Goal: Information Seeking & Learning: Learn about a topic

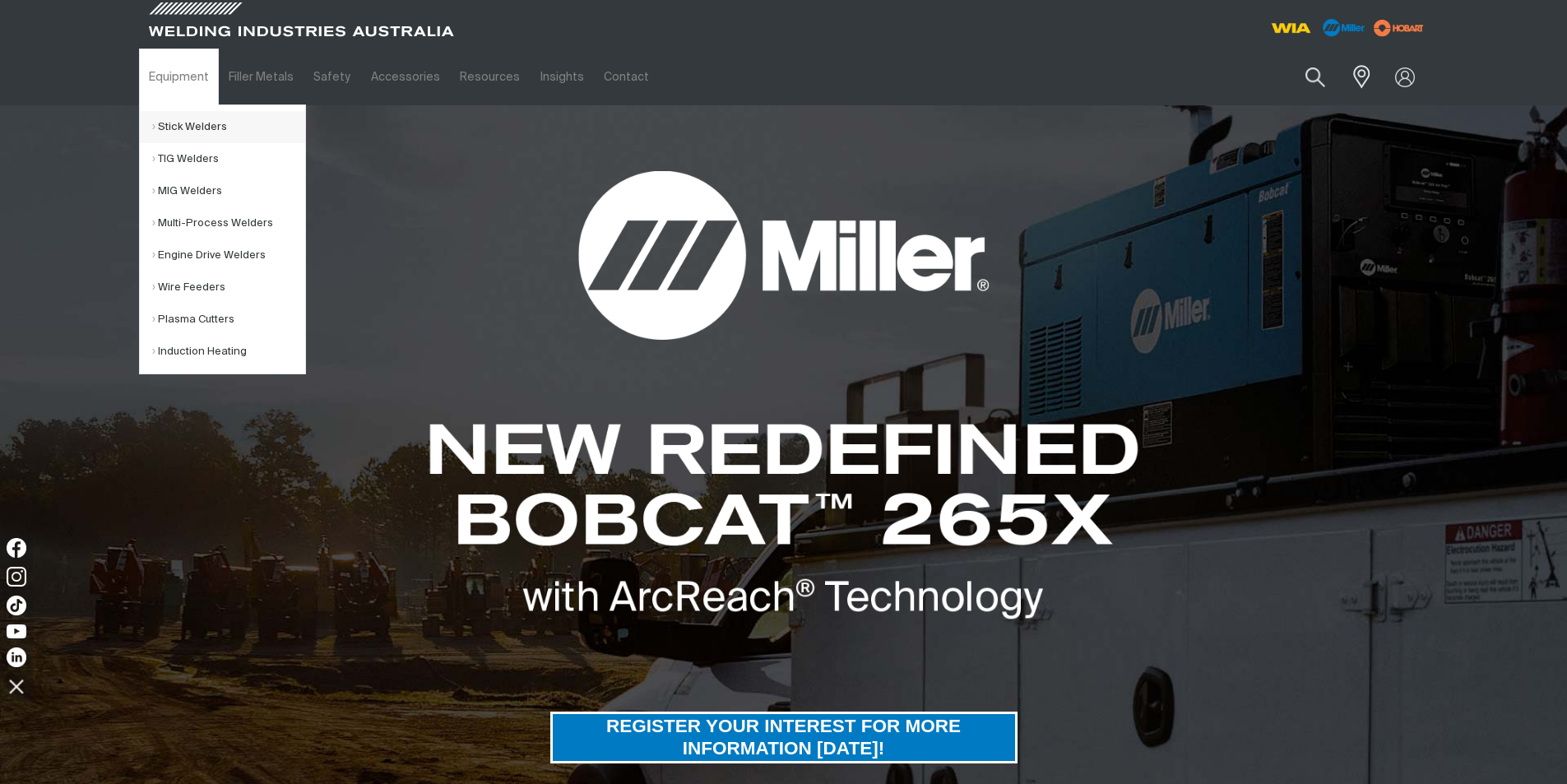
click at [183, 127] on link "Stick Welders" at bounding box center [229, 127] width 153 height 32
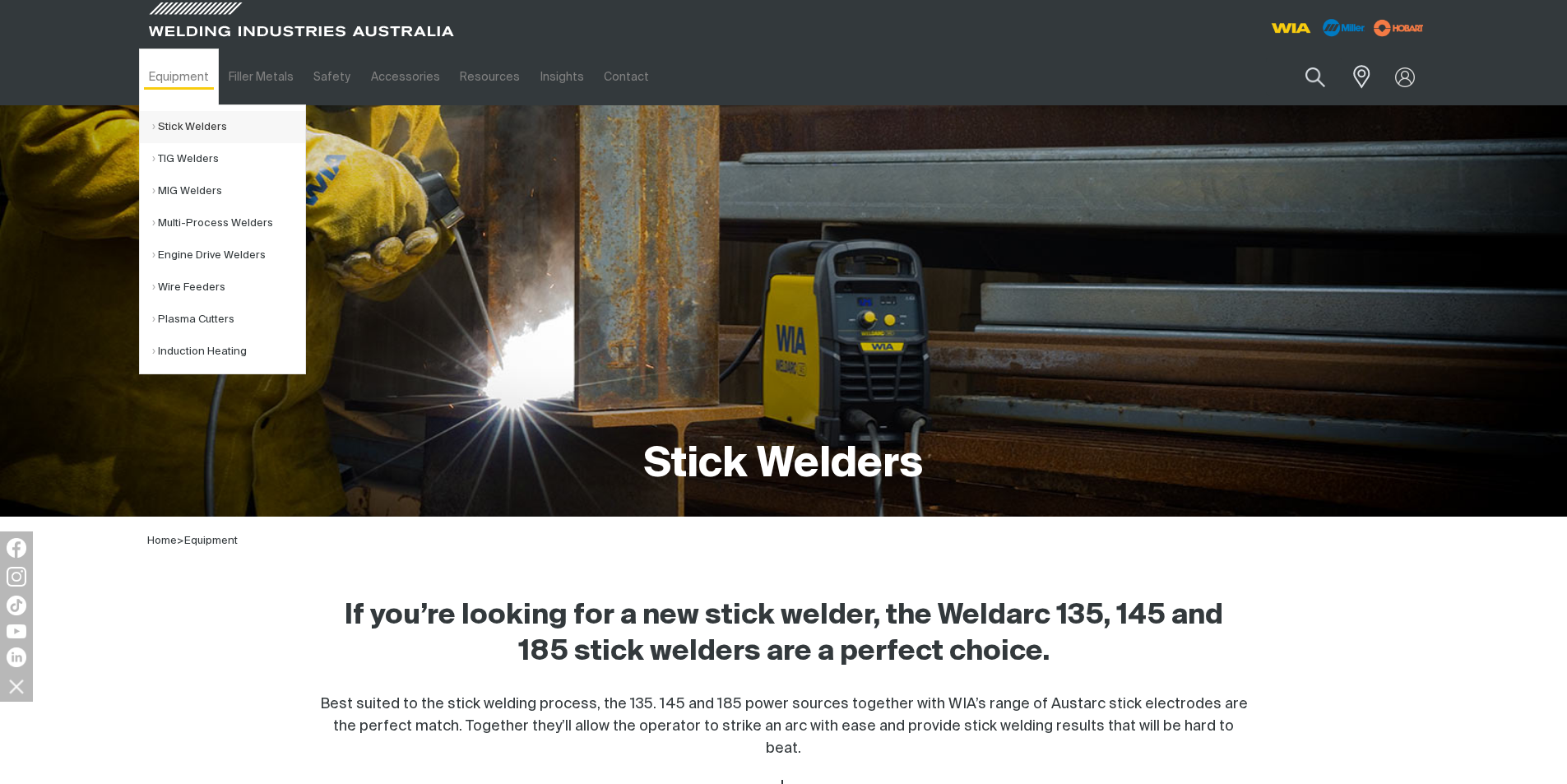
click at [229, 125] on link "Stick Welders" at bounding box center [229, 127] width 153 height 32
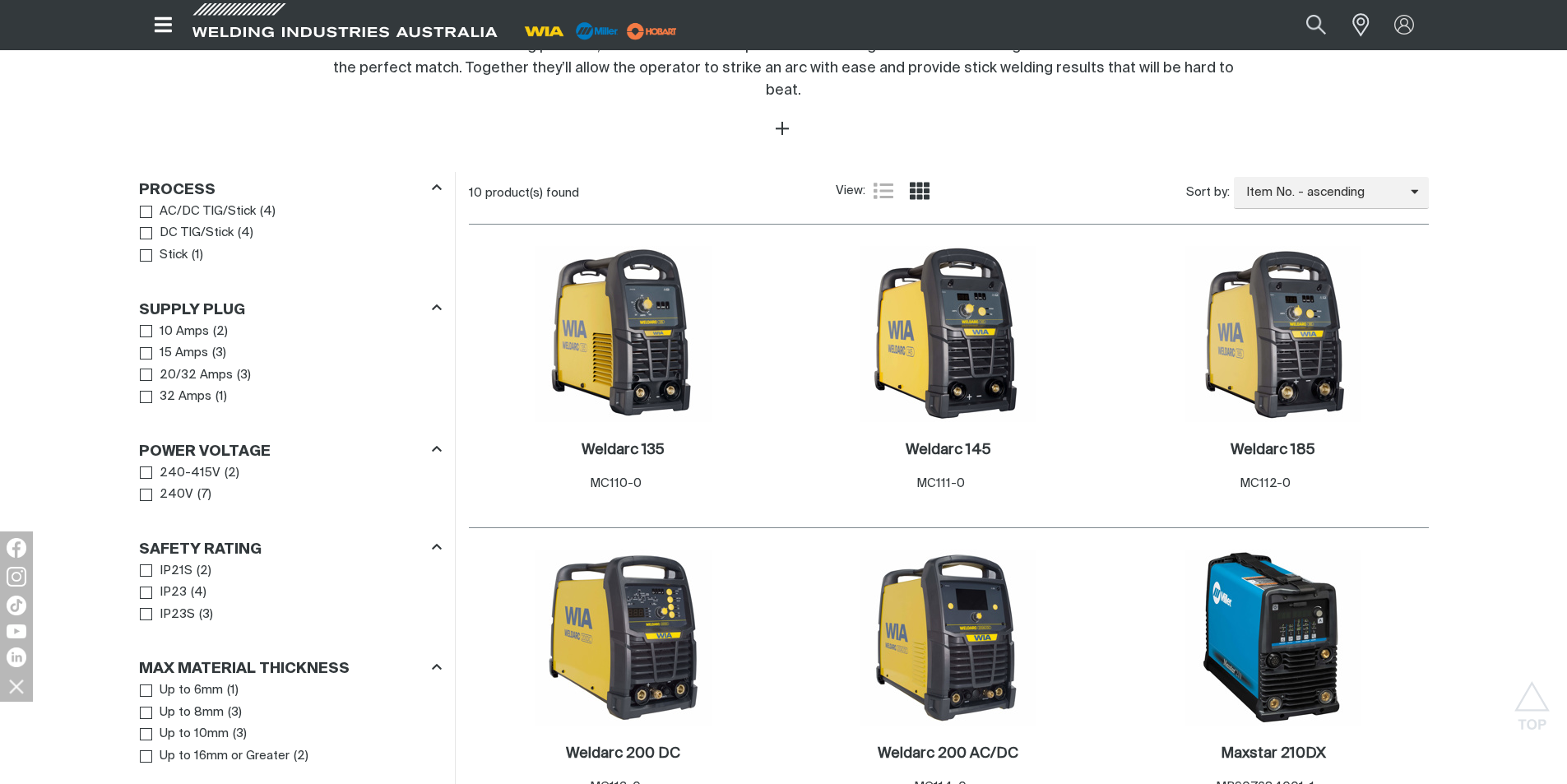
scroll to position [575, 0]
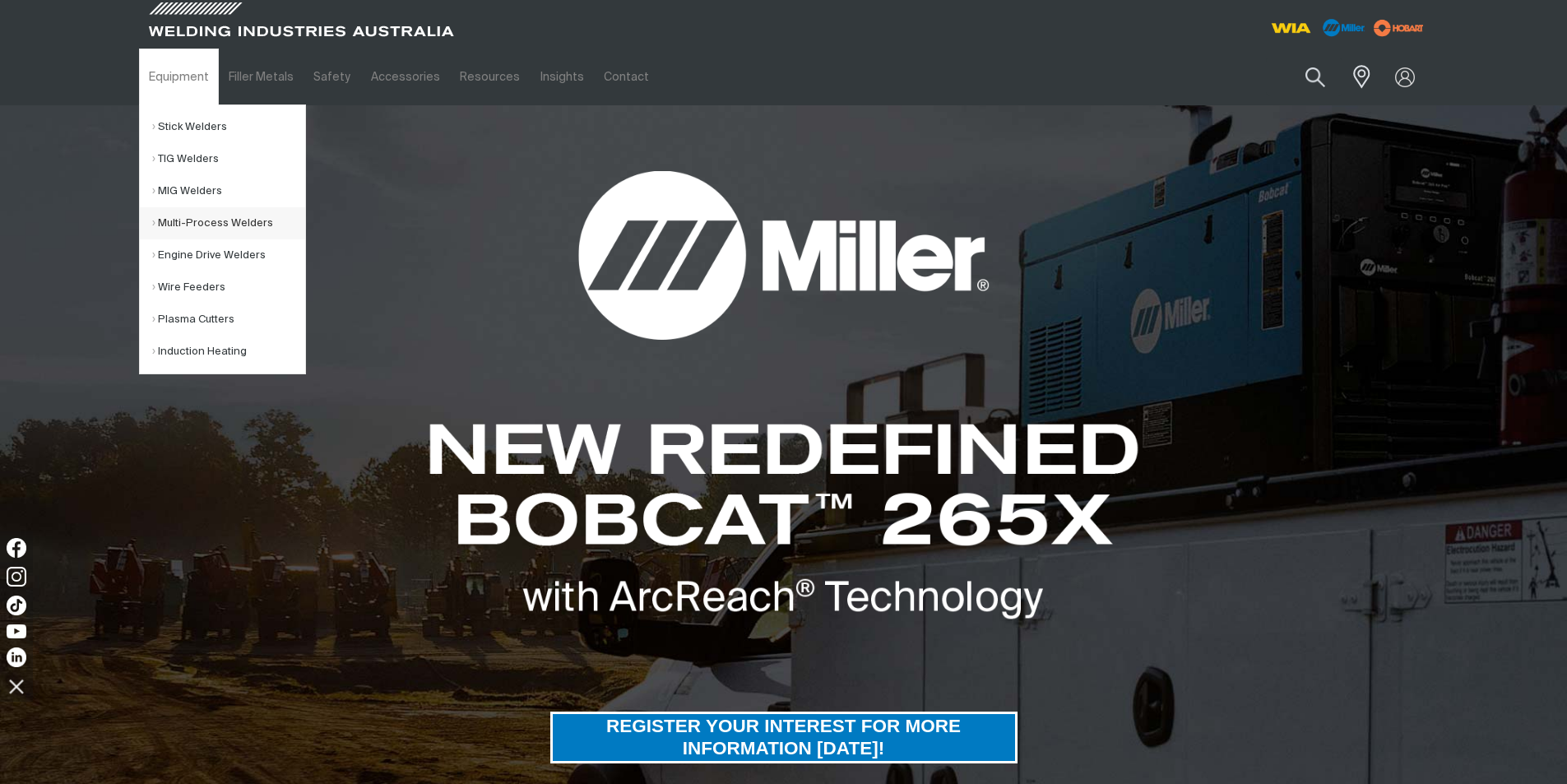
click at [194, 220] on link "Multi-Process Welders" at bounding box center [229, 223] width 153 height 32
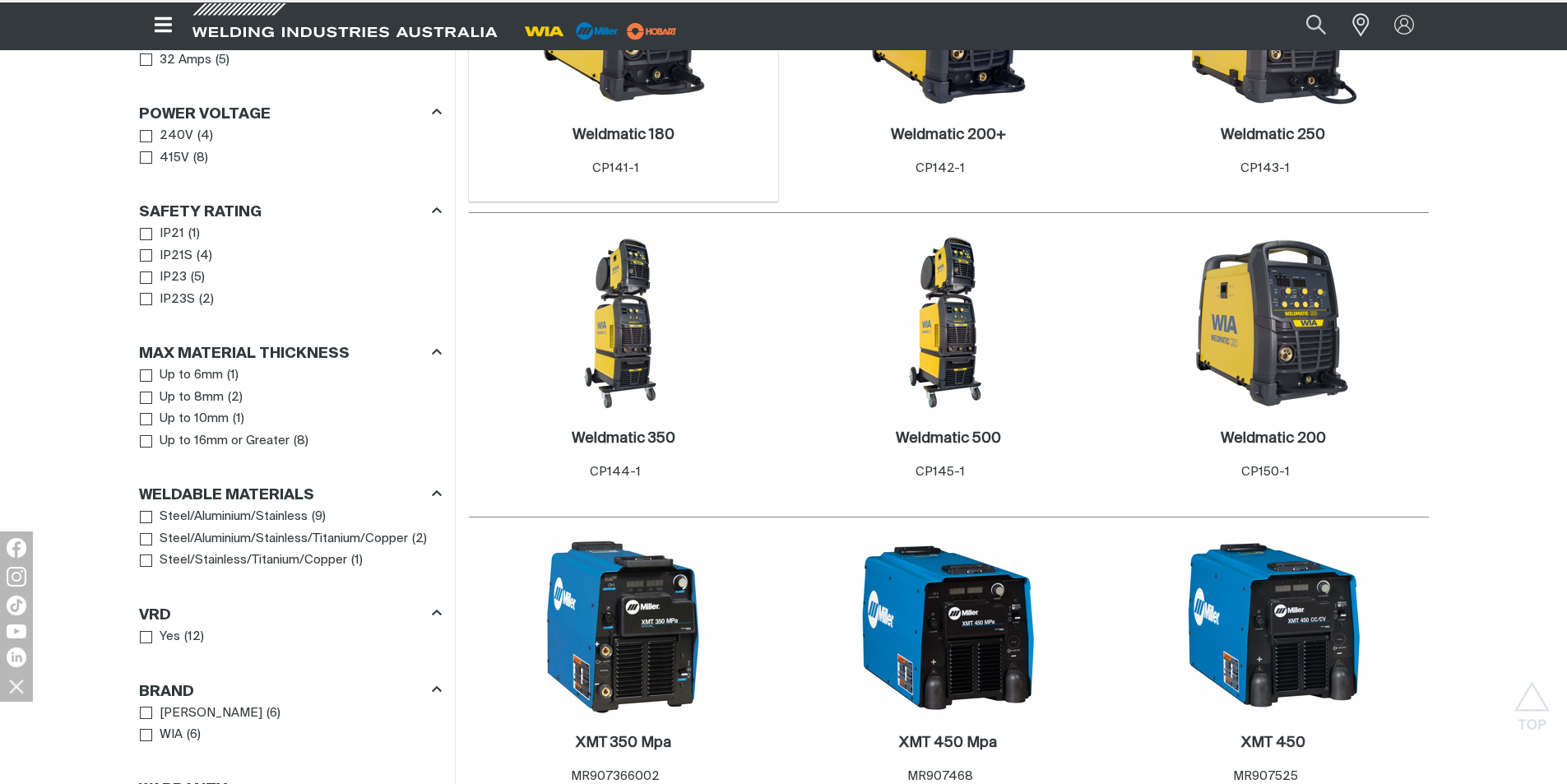
scroll to position [1069, 0]
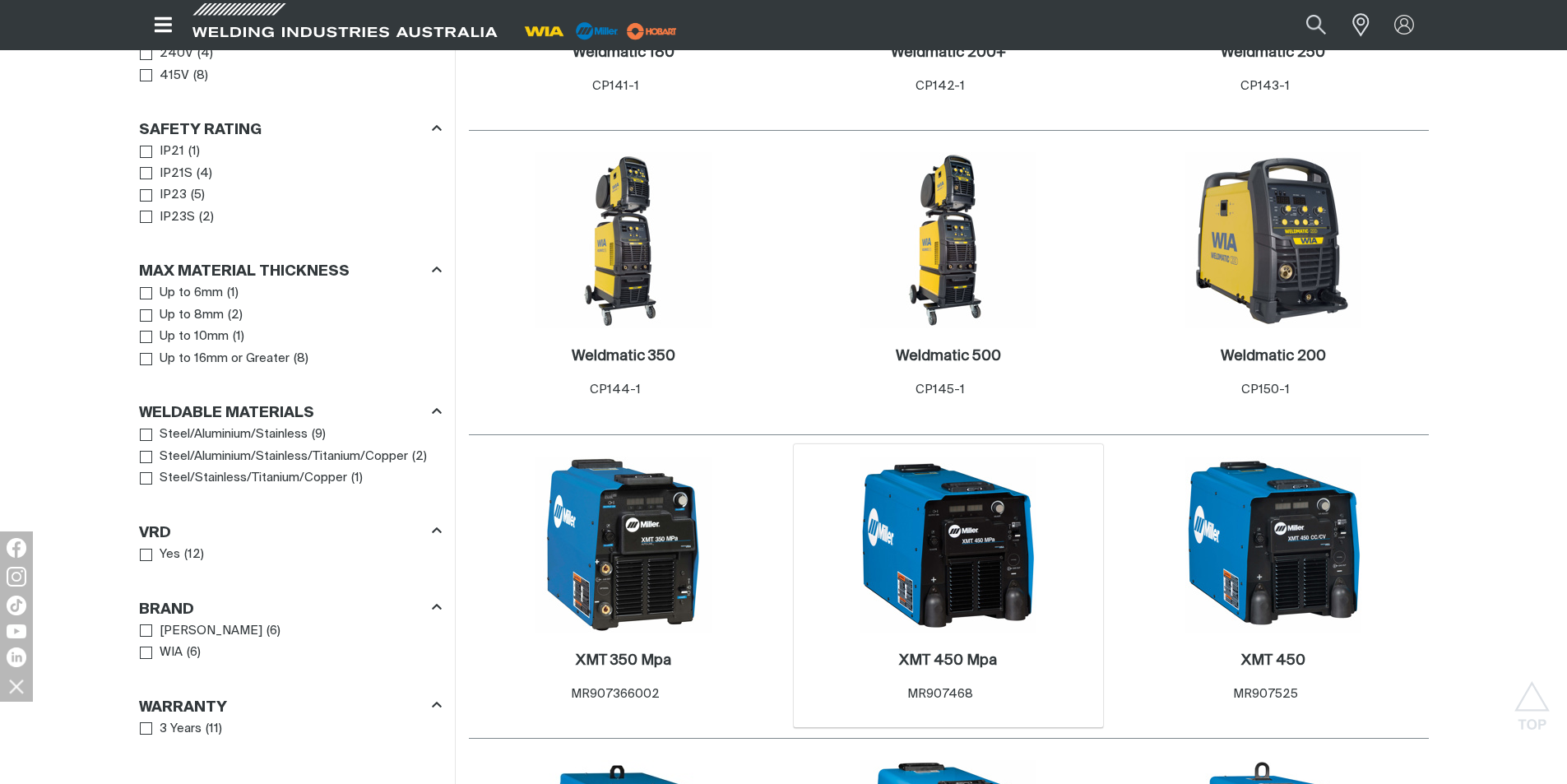
click at [968, 544] on img at bounding box center [949, 544] width 176 height 176
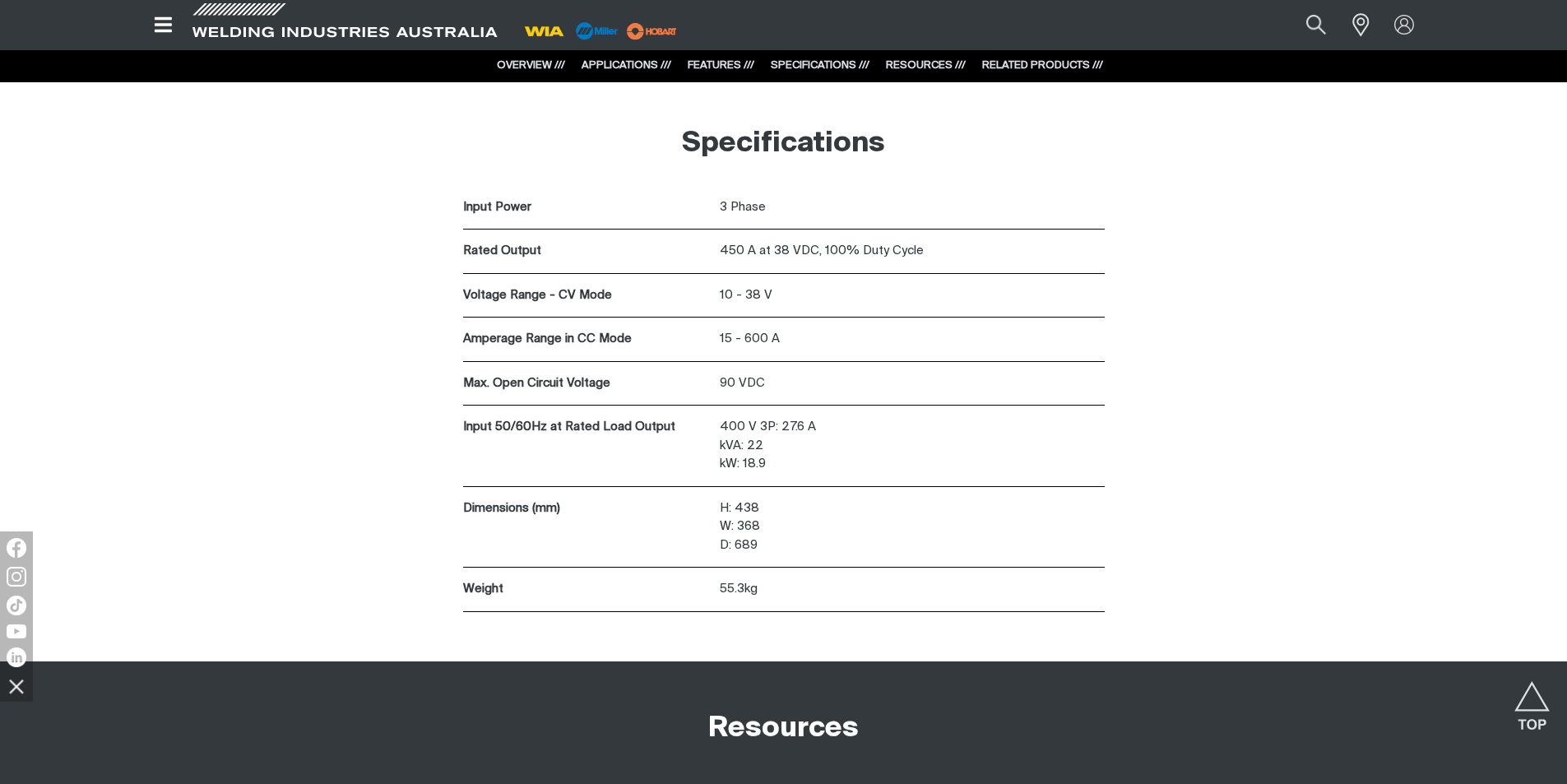
scroll to position [3948, 0]
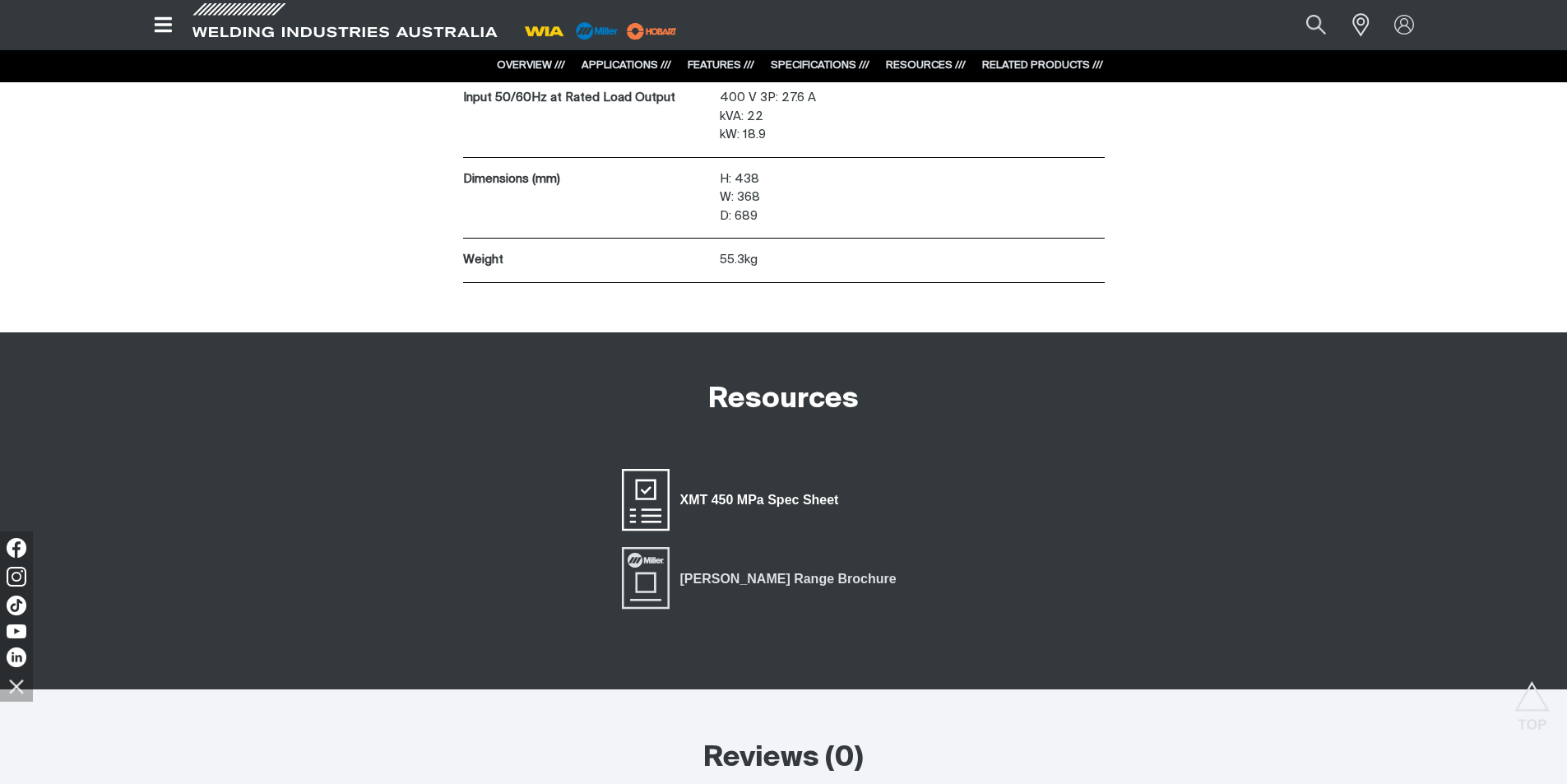
click at [643, 498] on span "XMT 450 MPa Spec Sheet" at bounding box center [645, 500] width 53 height 66
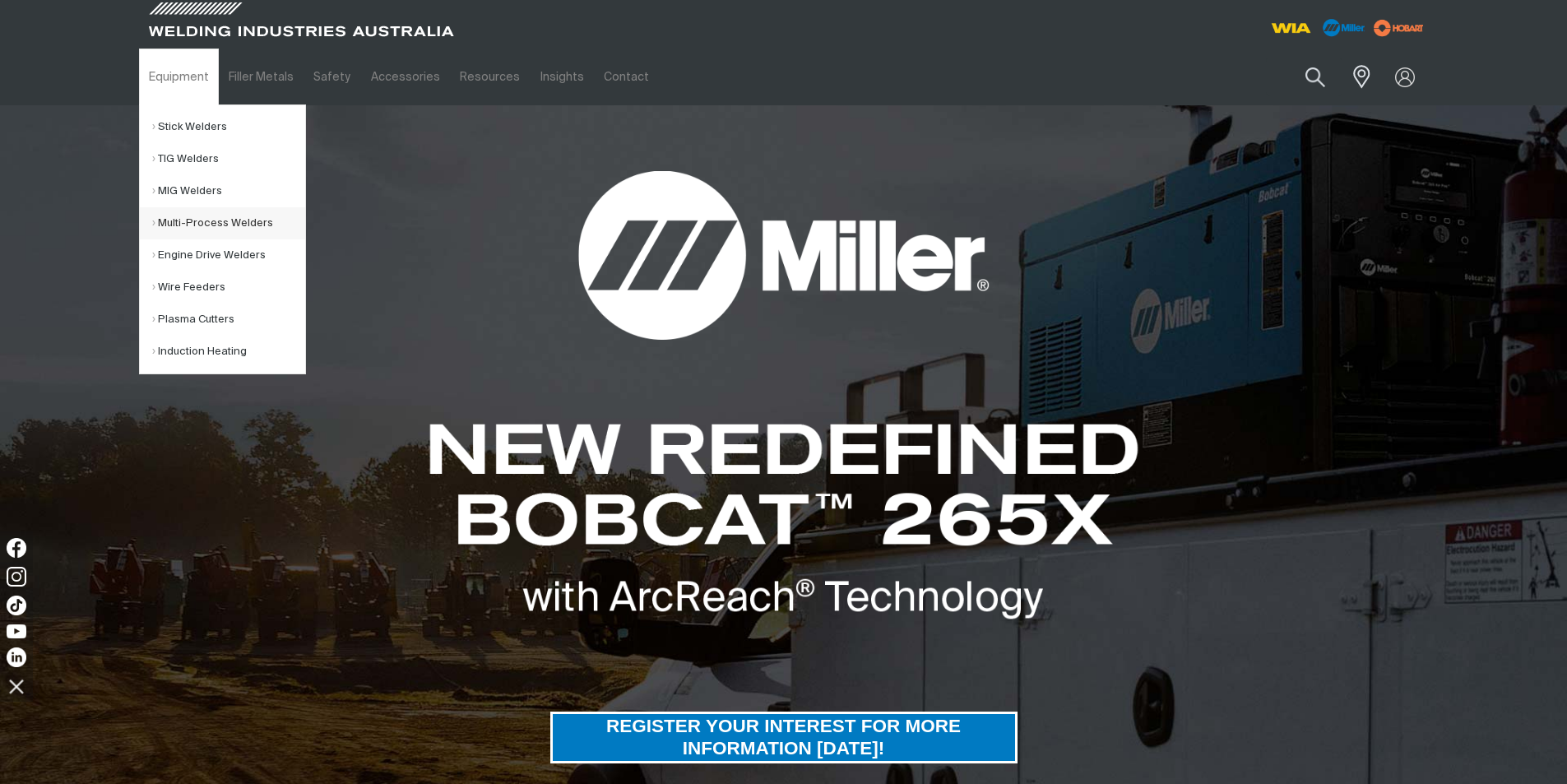
click at [176, 218] on link "Multi-Process Welders" at bounding box center [229, 223] width 153 height 32
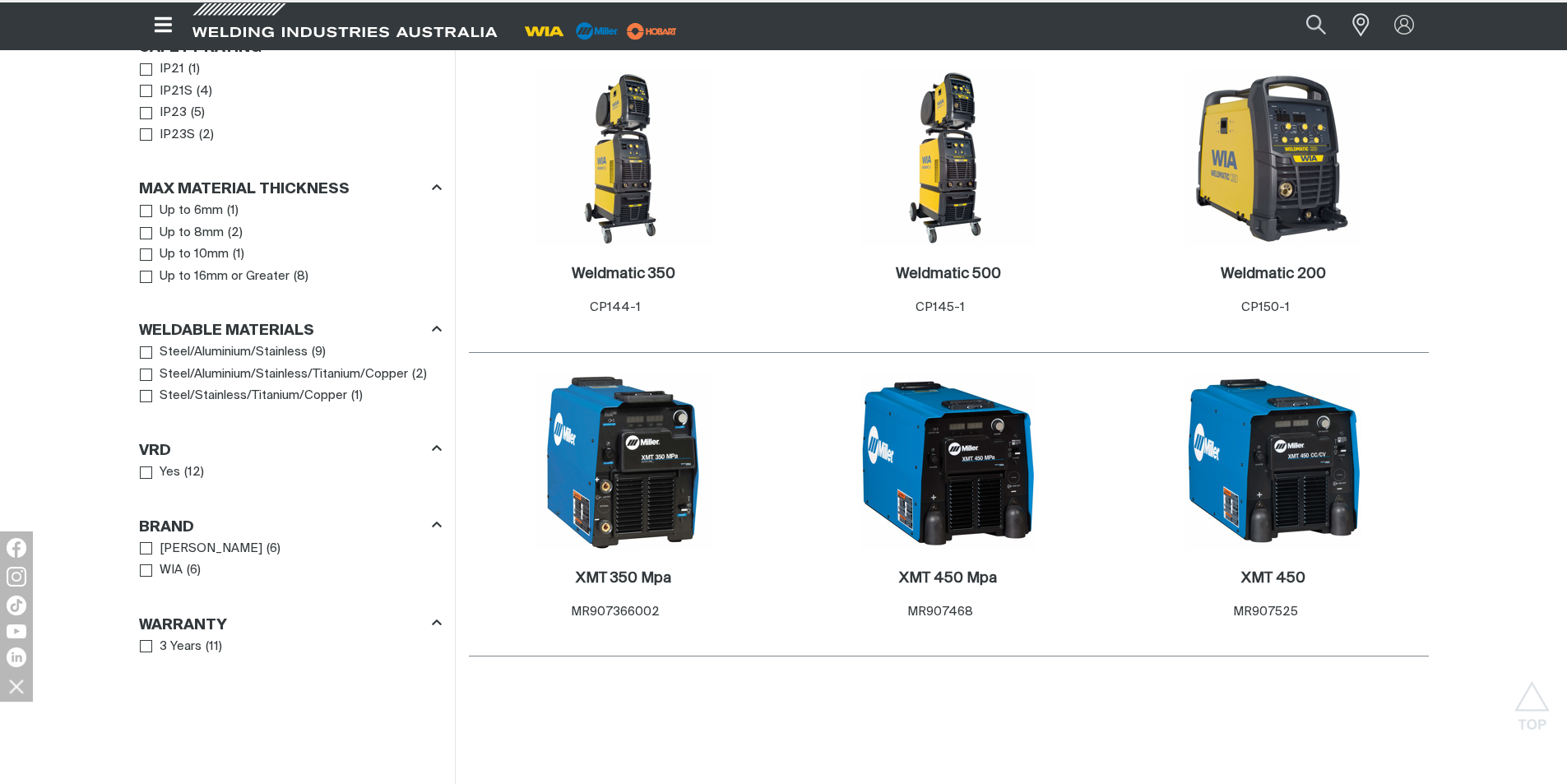
scroll to position [1233, 0]
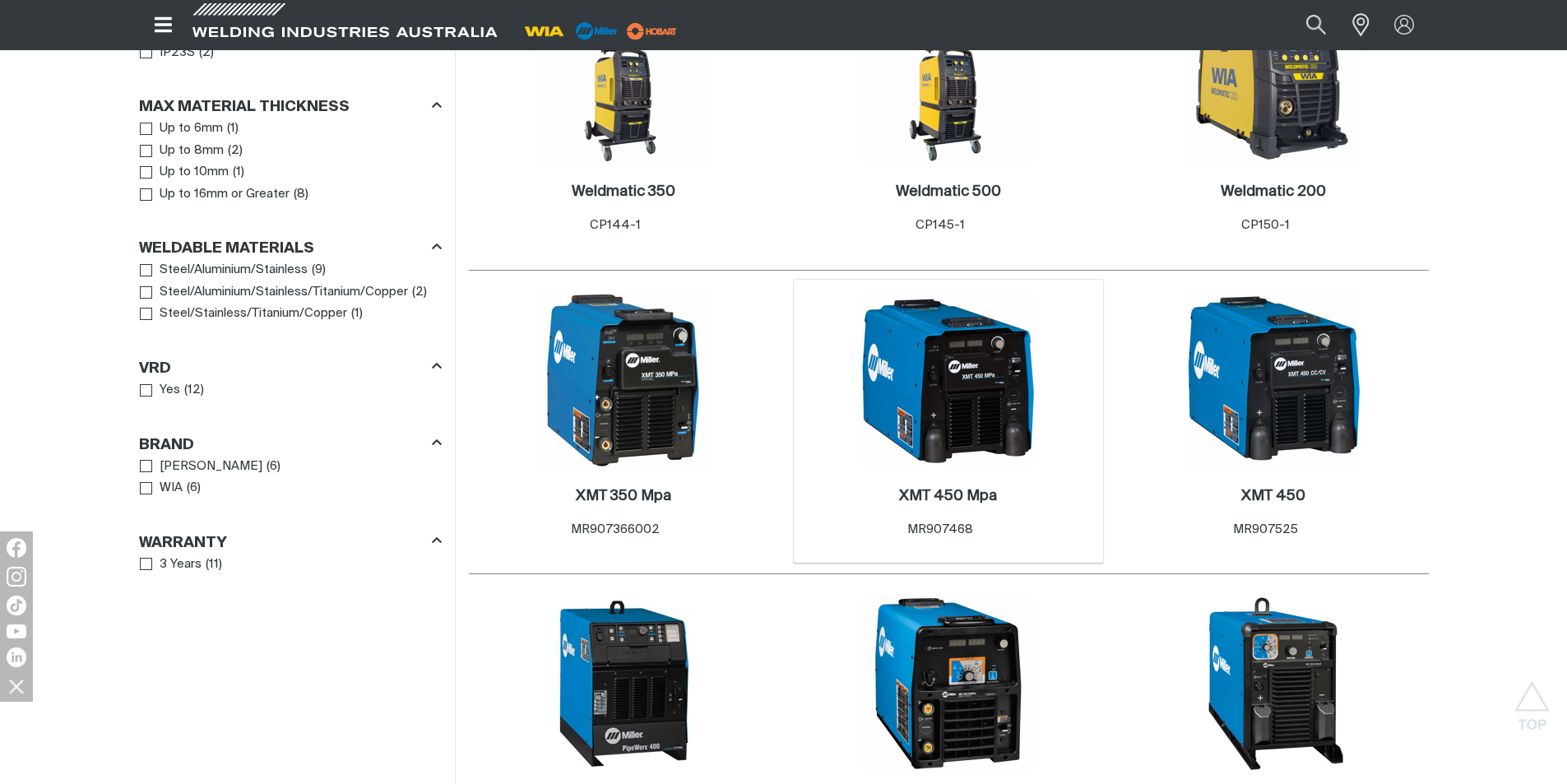
click at [986, 345] on img at bounding box center [949, 380] width 176 height 176
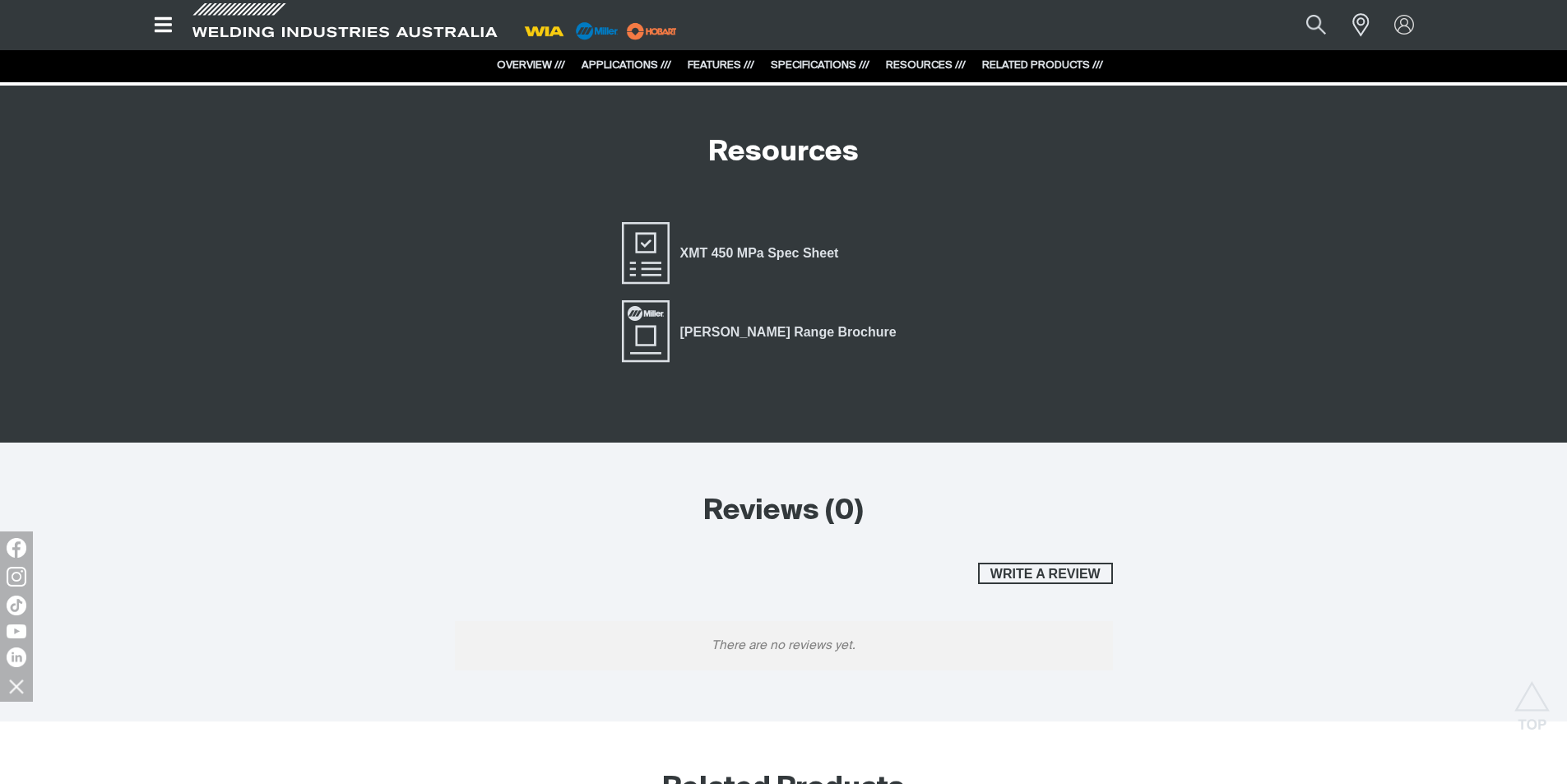
scroll to position [4276, 0]
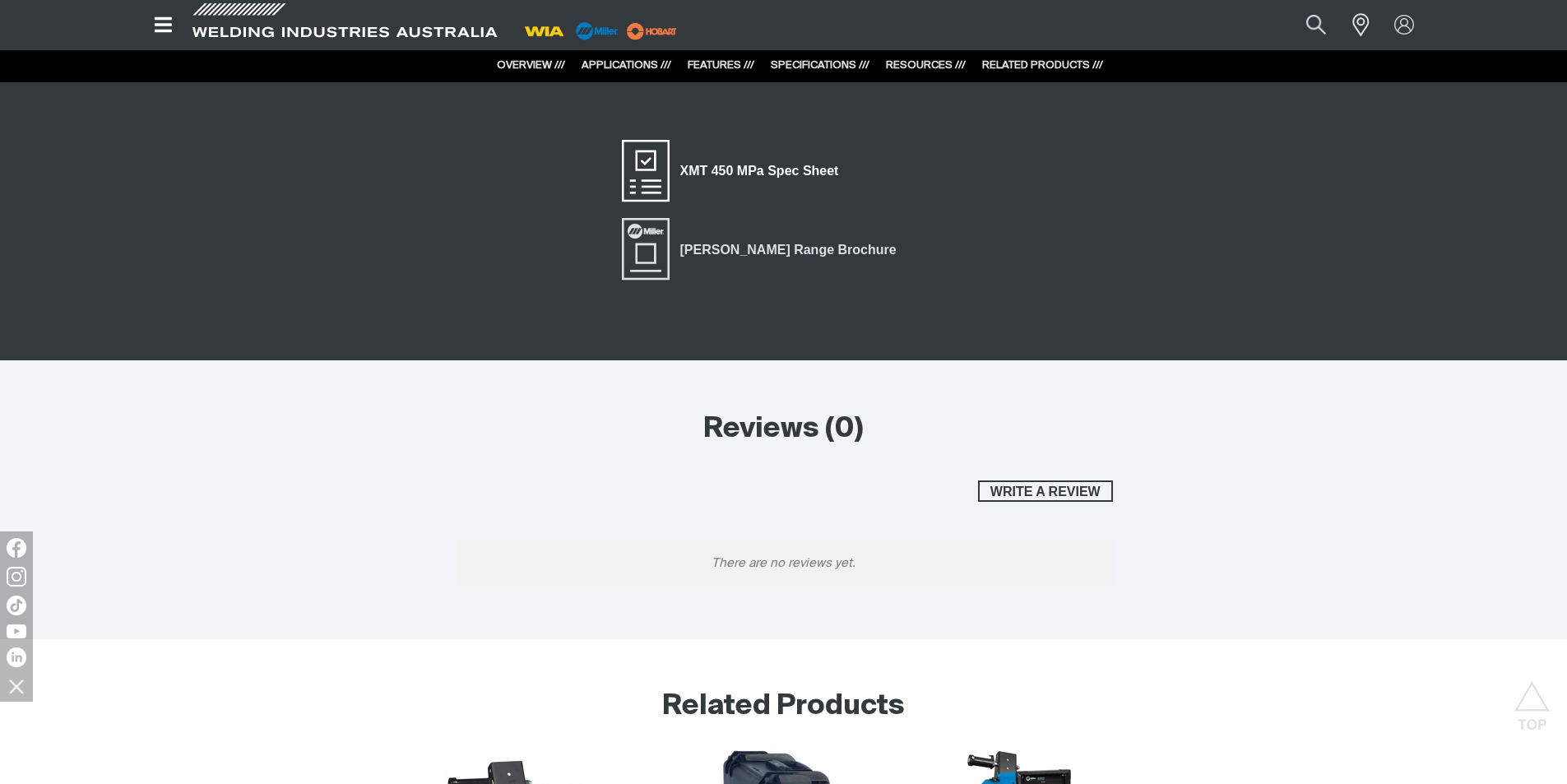
click at [703, 175] on span "XMT 450 MPa Spec Sheet" at bounding box center [759, 171] width 180 height 22
